Goal: Communication & Community: Participate in discussion

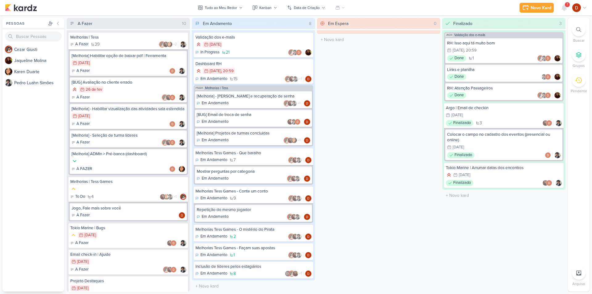
click at [567, 7] on span "7" at bounding box center [568, 4] width 2 height 5
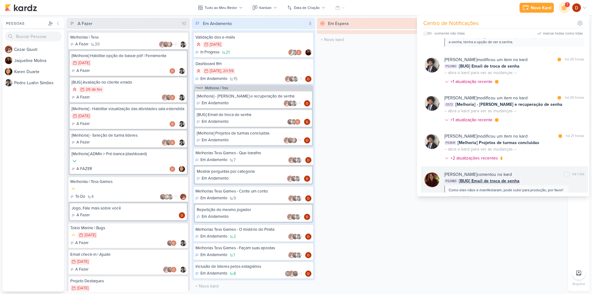
scroll to position [62, 0]
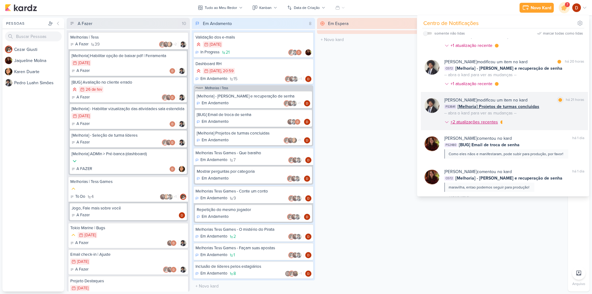
click at [483, 121] on div "+2 atualizações recentes" at bounding box center [475, 122] width 49 height 6
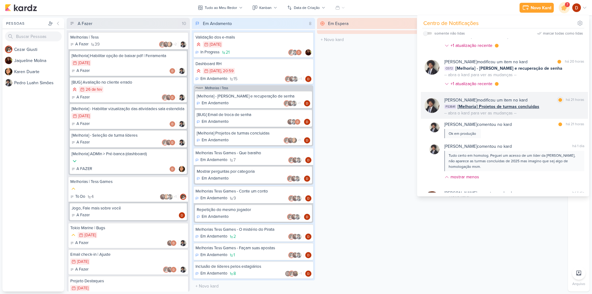
scroll to position [93, 0]
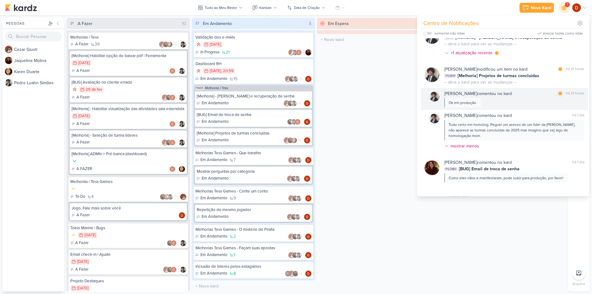
click at [490, 104] on div "[PERSON_NAME] comentou no kard marcar como lida há 21 horas Ok em produção" at bounding box center [514, 98] width 140 height 17
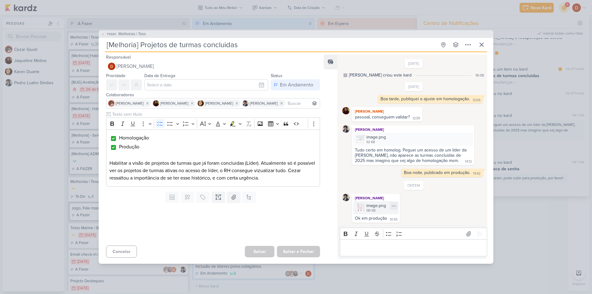
click at [367, 207] on div "image.png" at bounding box center [376, 205] width 20 height 6
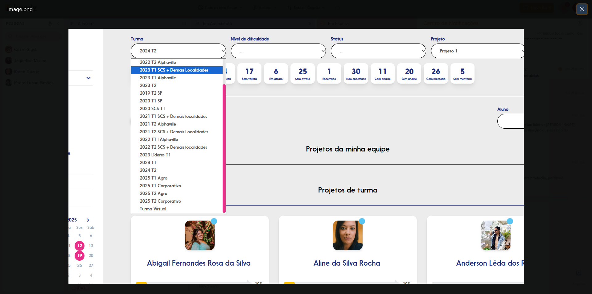
click at [579, 10] on icon at bounding box center [582, 9] width 7 height 7
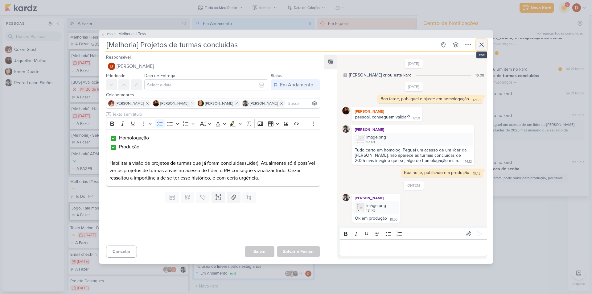
click at [485, 44] on icon at bounding box center [481, 44] width 7 height 7
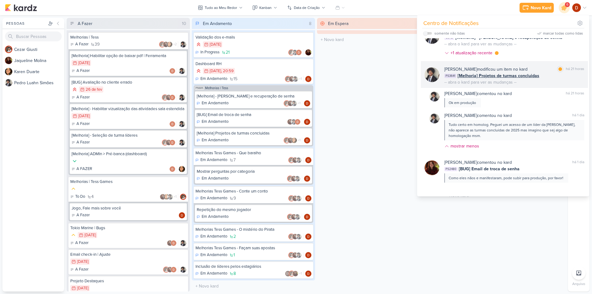
click at [545, 66] on div "[PERSON_NAME] modificou um item no kard marcar como lida há 21 horas PS3641 [Me…" at bounding box center [504, 74] width 167 height 27
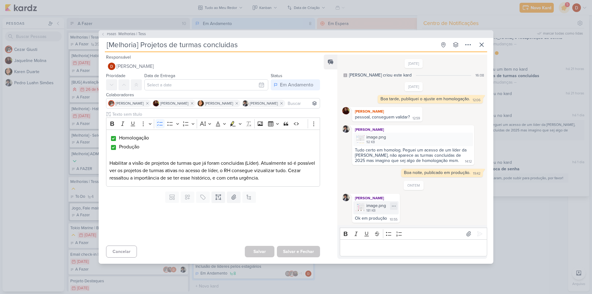
click at [364, 201] on div "image.png 181 KB" at bounding box center [375, 207] width 45 height 13
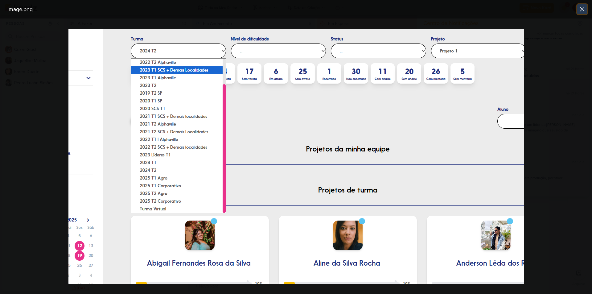
click at [585, 8] on icon at bounding box center [582, 9] width 7 height 7
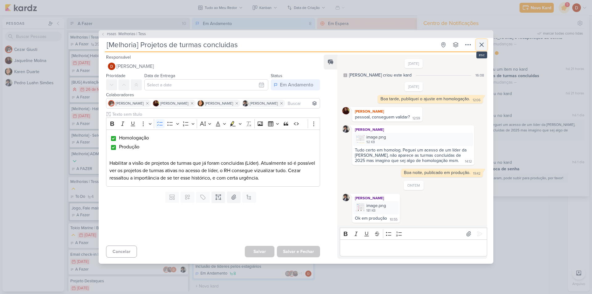
click at [485, 41] on icon at bounding box center [481, 44] width 7 height 7
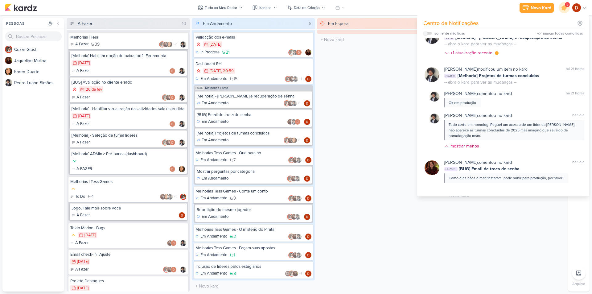
click at [373, 82] on div "Em Espera 0 O título do kard deve ter menos que 100 caracteres" at bounding box center [378, 155] width 123 height 274
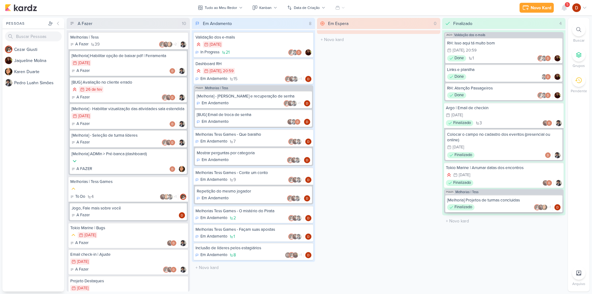
click at [498, 201] on div "[Melhoria] Projetos de turmas concluidas" at bounding box center [504, 200] width 114 height 6
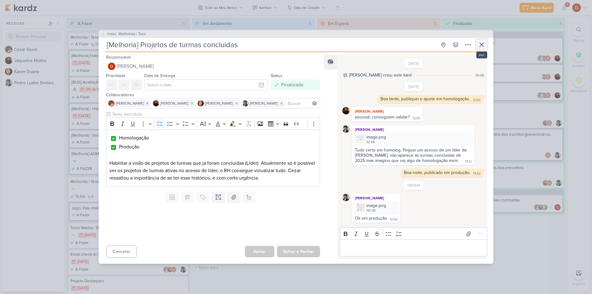
click at [486, 46] on button at bounding box center [481, 44] width 11 height 11
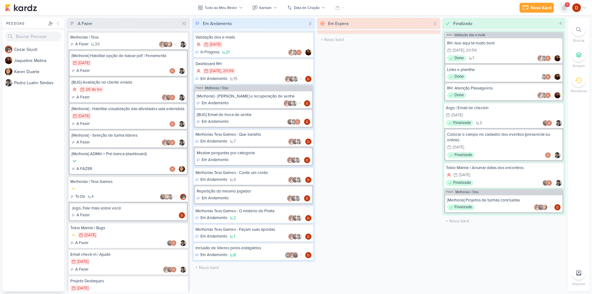
click at [563, 10] on icon at bounding box center [564, 7] width 7 height 7
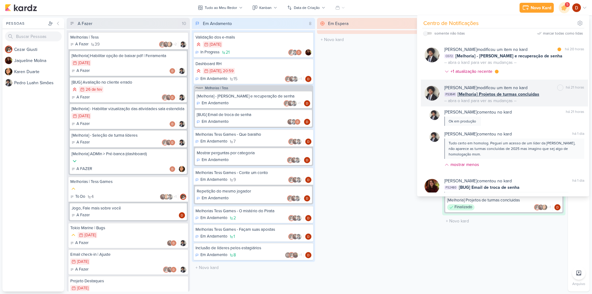
scroll to position [62, 0]
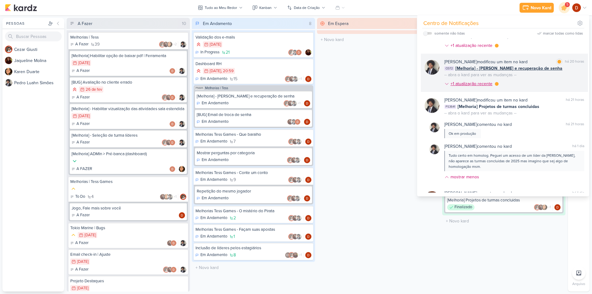
click at [478, 84] on div "+1 atualização recente" at bounding box center [472, 84] width 43 height 6
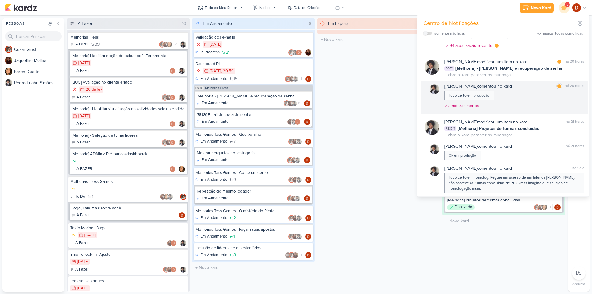
click at [501, 93] on div "[PERSON_NAME] comentou no kard marcar como lida há 20 horas Tudo certo em produ…" at bounding box center [514, 97] width 140 height 28
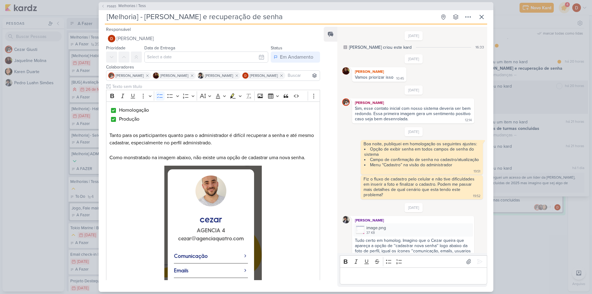
scroll to position [285, 0]
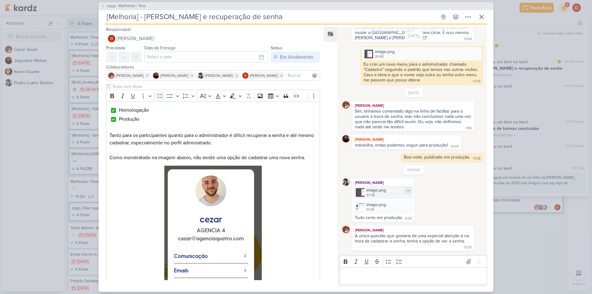
click at [358, 195] on img at bounding box center [360, 192] width 9 height 9
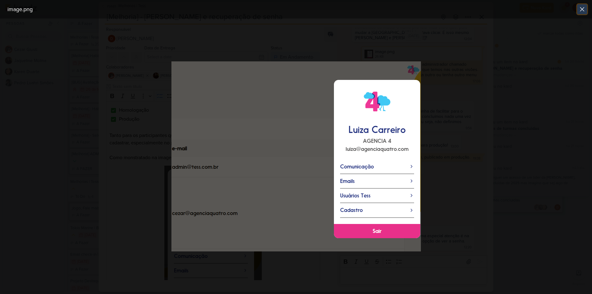
click at [587, 9] on button at bounding box center [582, 9] width 10 height 10
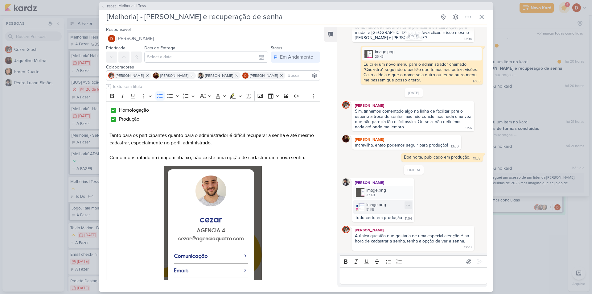
click at [357, 208] on img at bounding box center [360, 207] width 9 height 9
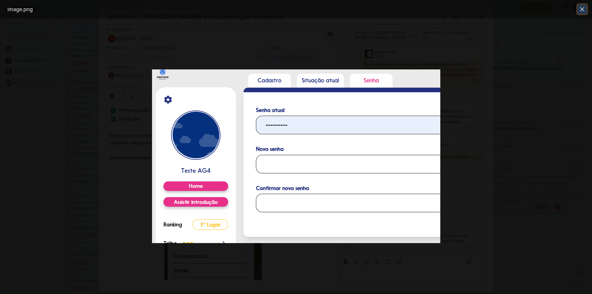
click at [585, 8] on icon at bounding box center [582, 9] width 7 height 7
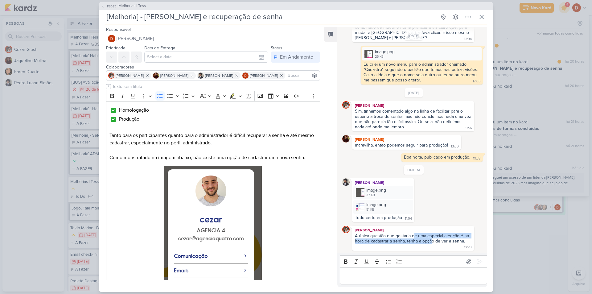
drag, startPoint x: 414, startPoint y: 235, endPoint x: 430, endPoint y: 243, distance: 17.9
click at [430, 243] on div "A única questão que gostaria de uma especial atenção é na hora de cadastrar a s…" at bounding box center [412, 238] width 115 height 10
drag, startPoint x: 430, startPoint y: 243, endPoint x: 424, endPoint y: 231, distance: 13.4
click at [424, 231] on div "[PERSON_NAME] A única questão que gostaria de uma especial atenção é na hora de…" at bounding box center [413, 238] width 122 height 25
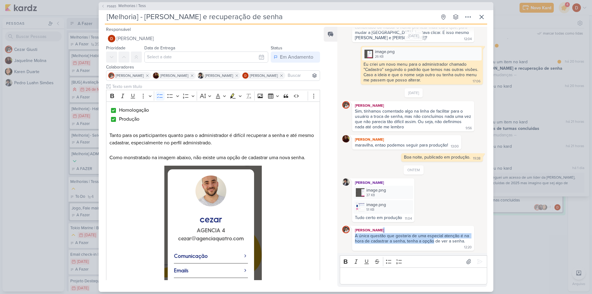
click at [424, 231] on div "[PERSON_NAME]" at bounding box center [413, 230] width 120 height 6
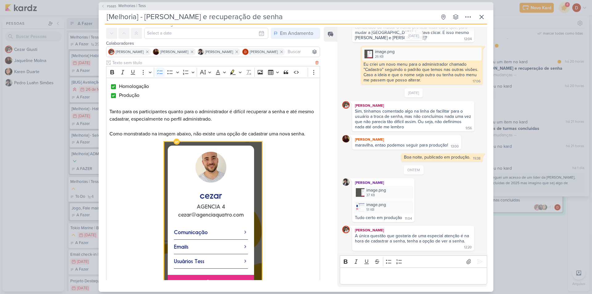
scroll to position [62, 0]
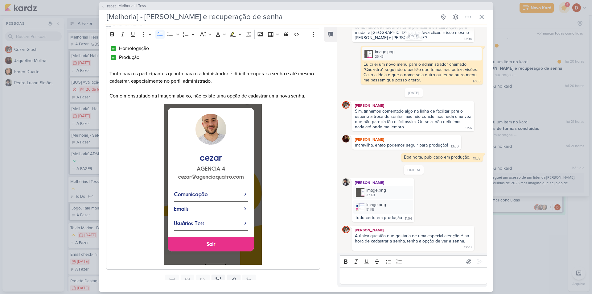
click at [350, 279] on p "Editor editing area: main" at bounding box center [413, 275] width 141 height 7
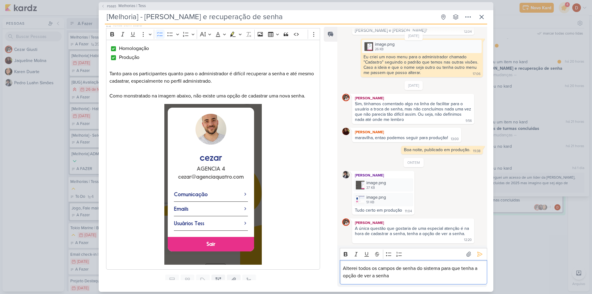
click at [405, 280] on div "Alterei todos os campos de senha do sistema para que tenha a opção de ver a sen…" at bounding box center [413, 272] width 147 height 24
click at [480, 252] on icon at bounding box center [480, 254] width 6 height 6
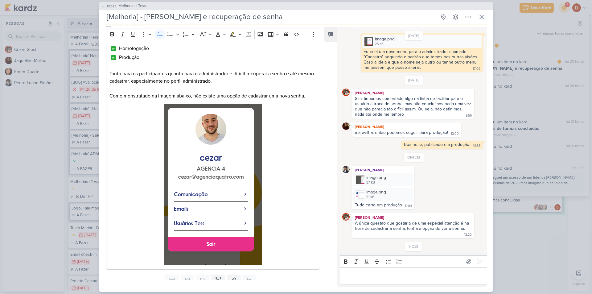
scroll to position [320, 0]
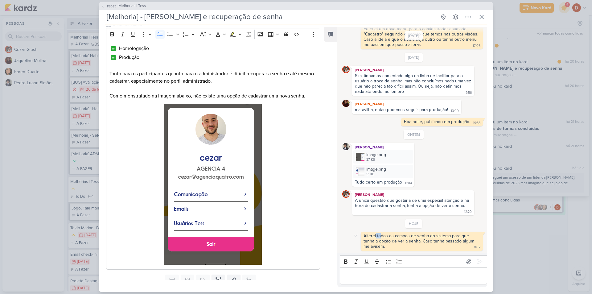
drag, startPoint x: 376, startPoint y: 233, endPoint x: 382, endPoint y: 236, distance: 7.0
click at [382, 236] on div "Alterei todos os campos de senha do sistema para que tenha a opção de ver a sen…" at bounding box center [422, 241] width 122 height 19
click at [385, 238] on div "Alterei todos os campos de senha do sistema para que tenha a opção de ver a sen…" at bounding box center [420, 241] width 112 height 16
drag, startPoint x: 389, startPoint y: 240, endPoint x: 385, endPoint y: 235, distance: 6.7
click at [385, 235] on div "Alterei todos os campos de senha do sistema para que tenha a opção de ver a sen…" at bounding box center [420, 241] width 112 height 16
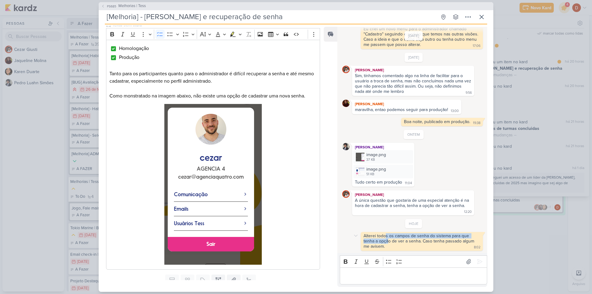
click at [385, 235] on div "Alterei todos os campos de senha do sistema para que tenha a opção de ver a sen…" at bounding box center [420, 241] width 112 height 16
drag, startPoint x: 394, startPoint y: 242, endPoint x: 390, endPoint y: 239, distance: 4.6
click at [390, 239] on div "Alterei todos os campos de senha do sistema para que tenha a opção de ver a sen…" at bounding box center [420, 241] width 112 height 16
drag, startPoint x: 392, startPoint y: 245, endPoint x: 388, endPoint y: 238, distance: 7.6
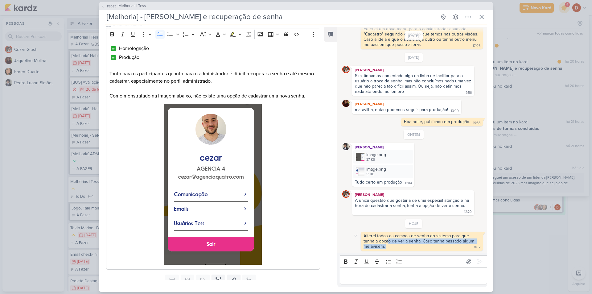
click at [388, 238] on div "Alterei todos os campos de senha do sistema para que tenha a opção de ver a sen…" at bounding box center [422, 241] width 120 height 16
click at [388, 238] on div "Alterei todos os campos de senha do sistema para que tenha a opção de ver a sen…" at bounding box center [420, 241] width 112 height 16
click at [485, 19] on icon at bounding box center [481, 16] width 7 height 7
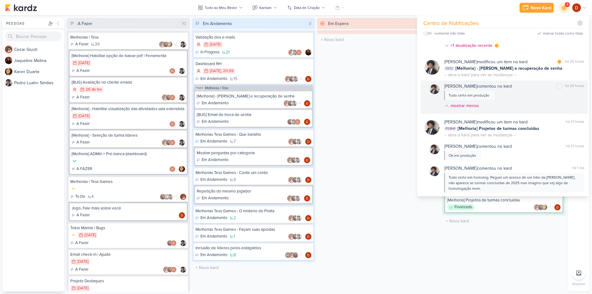
scroll to position [31, 0]
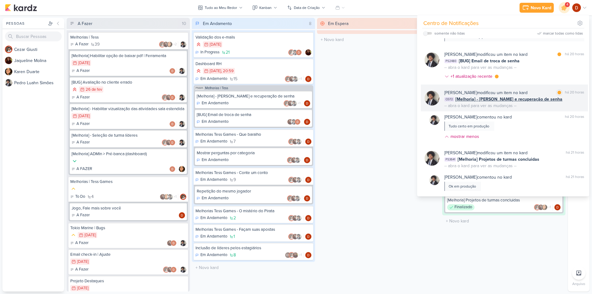
click at [536, 106] on div "[PERSON_NAME] modificou um item no kard marcar como lida há 20 horas CG72 [Melh…" at bounding box center [514, 98] width 140 height 19
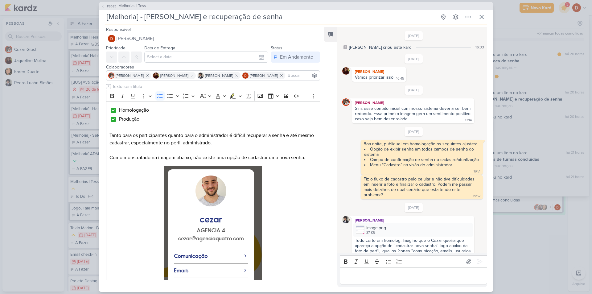
scroll to position [320, 0]
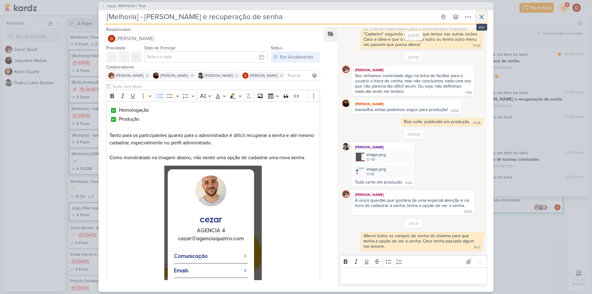
click at [482, 18] on icon at bounding box center [481, 16] width 7 height 7
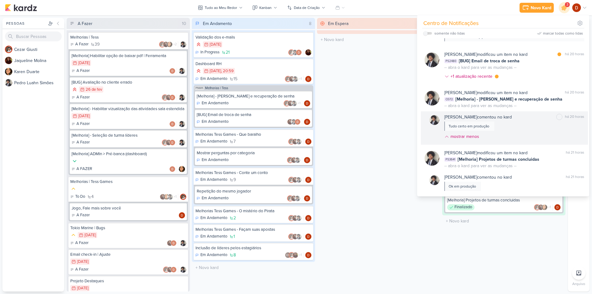
scroll to position [0, 0]
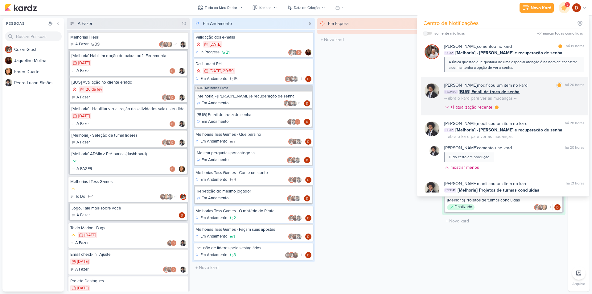
click at [487, 106] on div "+1 atualização recente" at bounding box center [472, 107] width 43 height 6
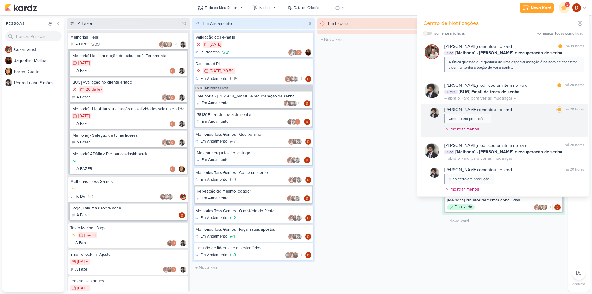
click at [501, 118] on div "[PERSON_NAME] comentou no kard marcar como lida há 20 horas Chegou em produção!…" at bounding box center [514, 120] width 140 height 28
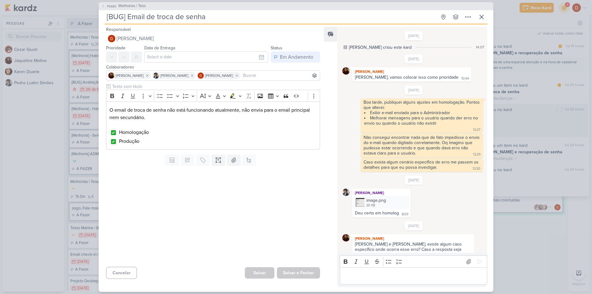
scroll to position [113, 0]
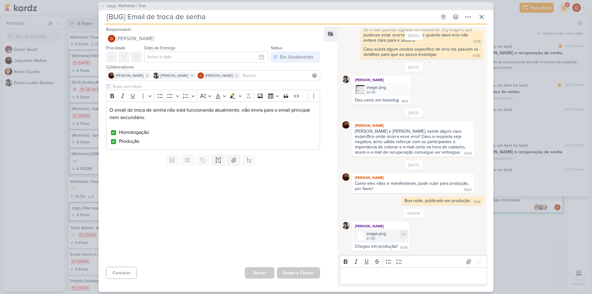
click at [360, 240] on div "image.png 37 KB" at bounding box center [380, 235] width 55 height 13
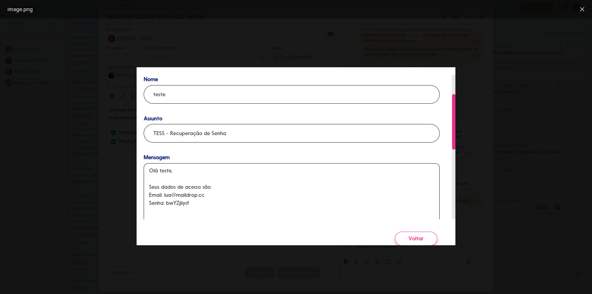
click at [477, 47] on div at bounding box center [296, 156] width 592 height 275
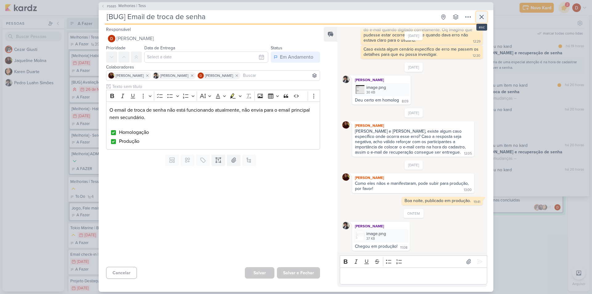
click at [480, 17] on icon at bounding box center [481, 16] width 7 height 7
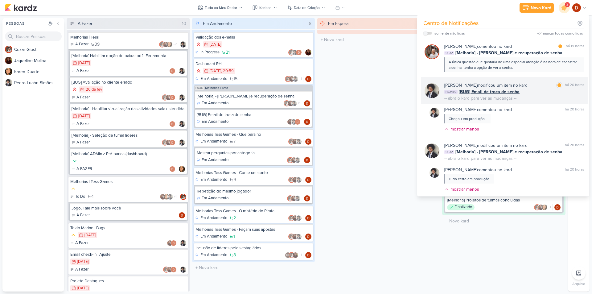
click at [530, 93] on div "PS2480 [BUG] Email de troca de senha" at bounding box center [514, 92] width 140 height 6
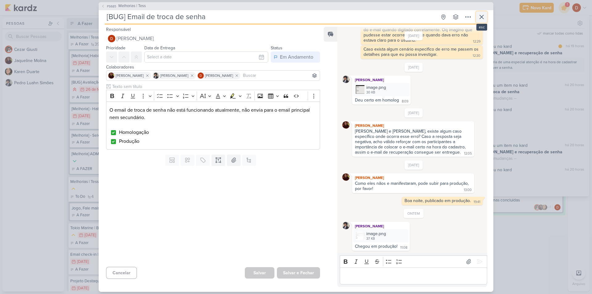
click at [484, 15] on icon at bounding box center [481, 16] width 7 height 7
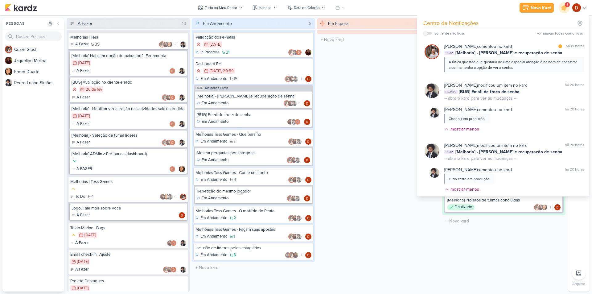
click at [409, 107] on div "Em Espera 0 O título do kard deve ter menos que 100 caracteres" at bounding box center [378, 155] width 123 height 274
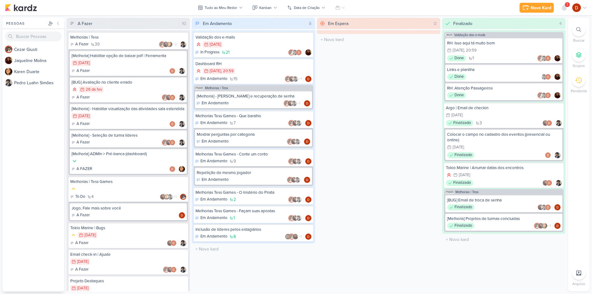
click at [566, 5] on div "1" at bounding box center [567, 4] width 5 height 5
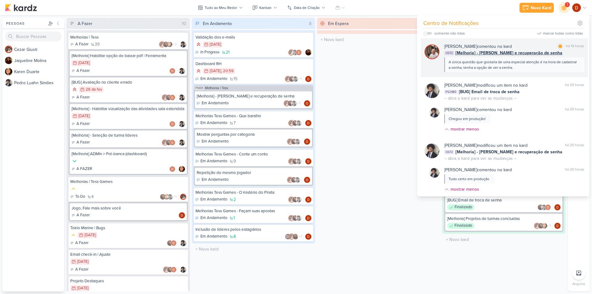
click at [529, 61] on div "A única questão que gostaria de uma especial atenção é na hora de cadastrar a s…" at bounding box center [514, 64] width 131 height 11
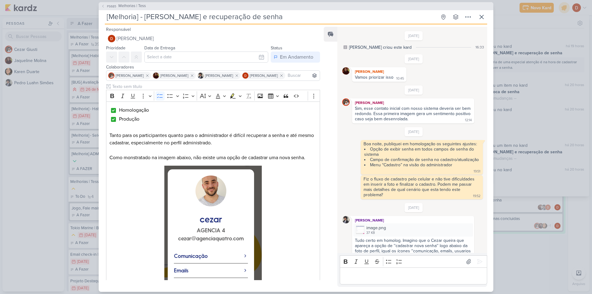
scroll to position [320, 0]
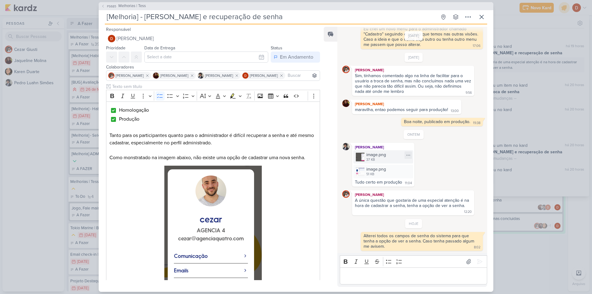
click at [365, 157] on div "image.png 37 KB" at bounding box center [383, 156] width 60 height 13
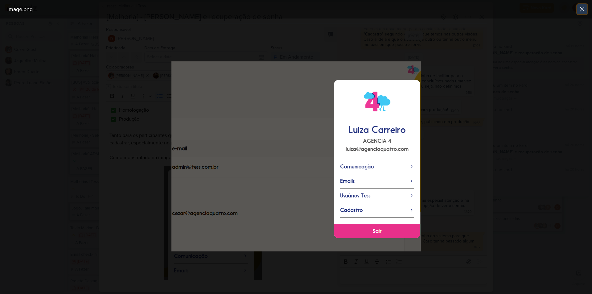
click at [584, 10] on icon at bounding box center [583, 9] width 4 height 4
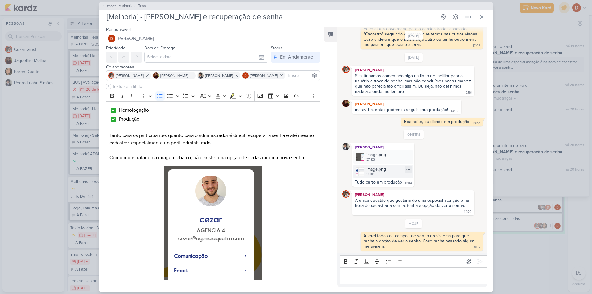
click at [360, 173] on img at bounding box center [360, 171] width 9 height 9
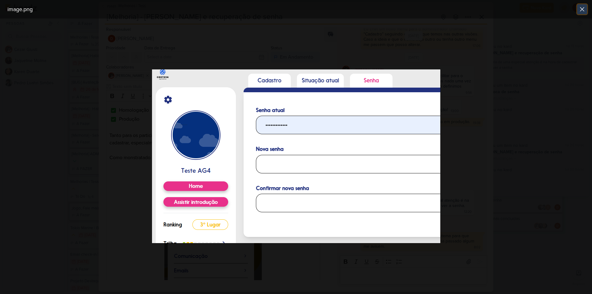
click at [582, 9] on icon at bounding box center [583, 9] width 4 height 4
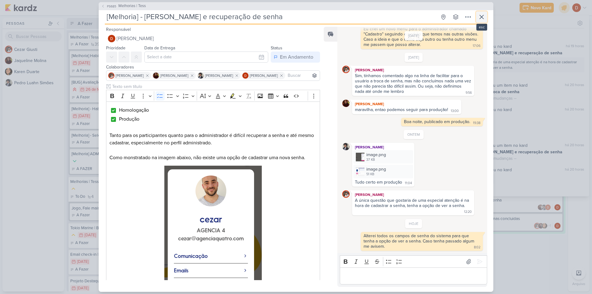
click at [477, 14] on button at bounding box center [481, 16] width 11 height 11
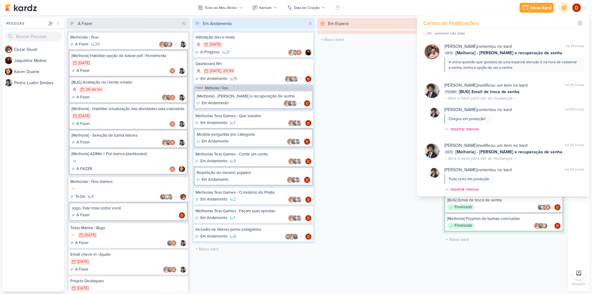
click at [407, 8] on div "Novo Kard Ctrl + k Centro de Notificações somente não lidas" at bounding box center [296, 7] width 582 height 15
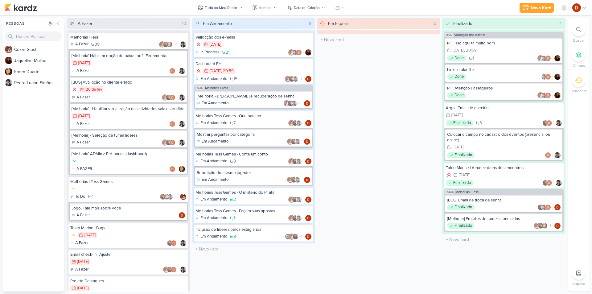
click at [246, 134] on div "Mostrar perguntas por categoria" at bounding box center [254, 135] width 114 height 6
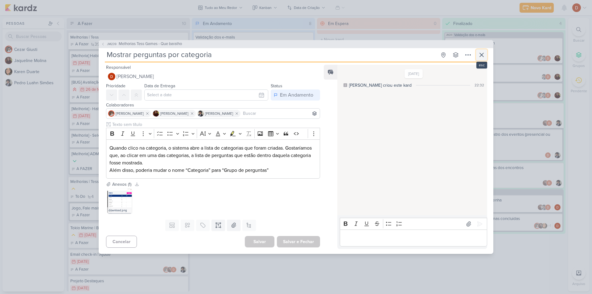
click at [480, 52] on icon at bounding box center [481, 54] width 7 height 7
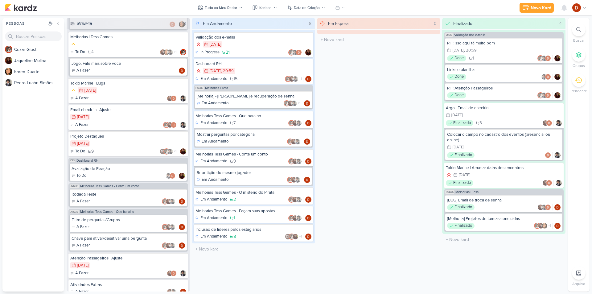
scroll to position [169, 0]
